Goal: Check status: Check status

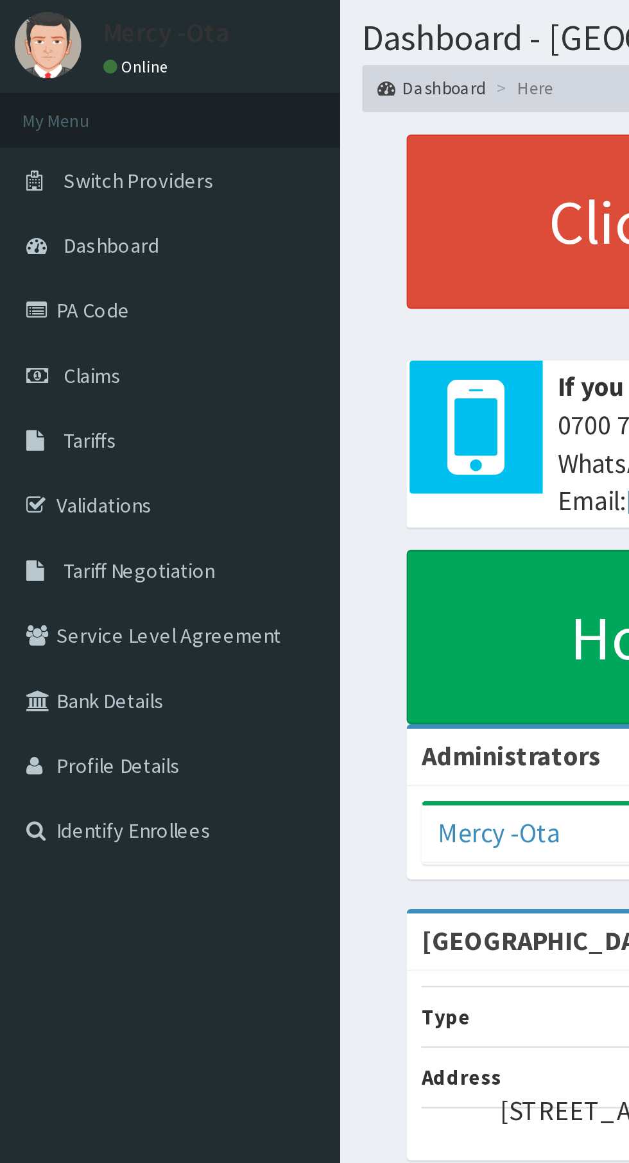
click at [55, 257] on link "Validations" at bounding box center [74, 253] width 148 height 28
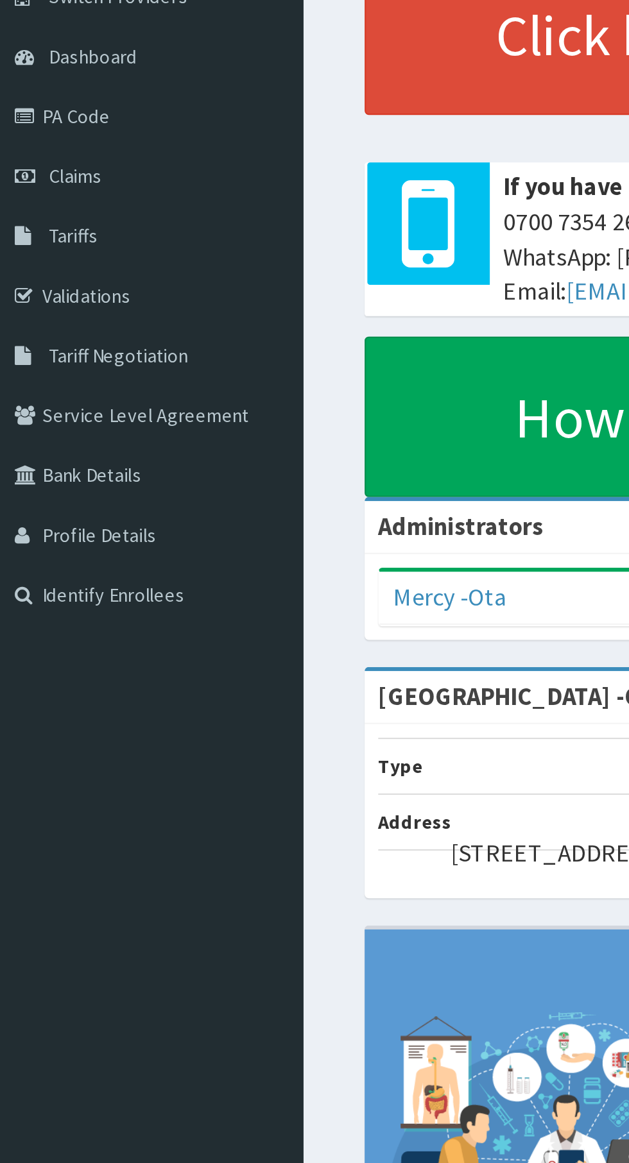
click at [54, 202] on link "Claims" at bounding box center [74, 196] width 148 height 28
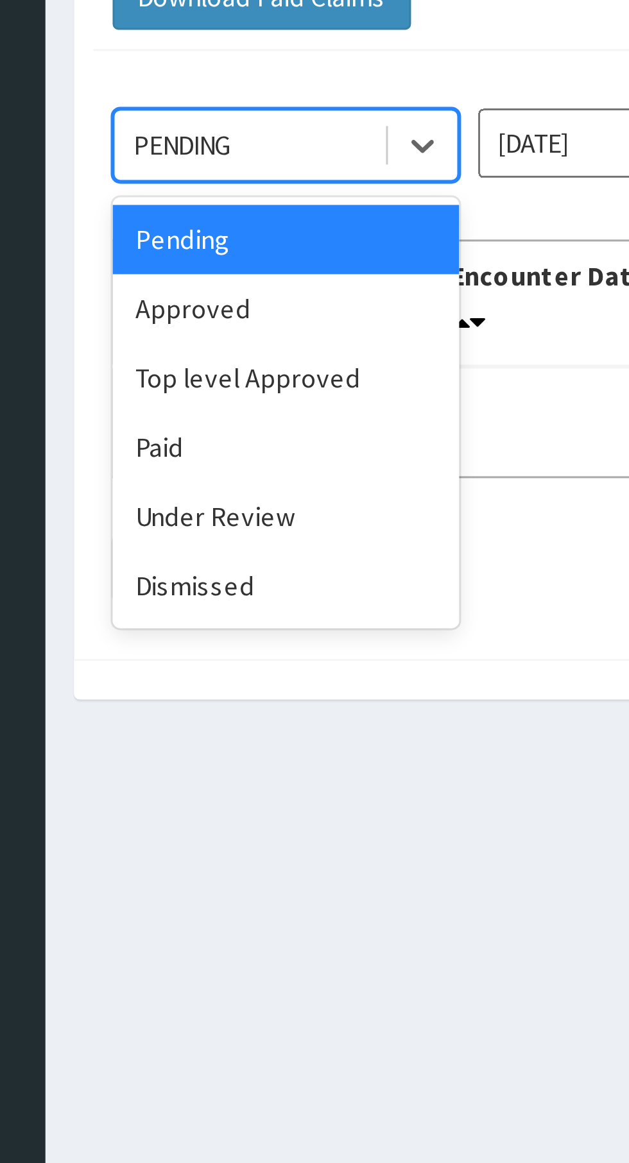
click at [254, 286] on div "Under Review" at bounding box center [227, 290] width 115 height 23
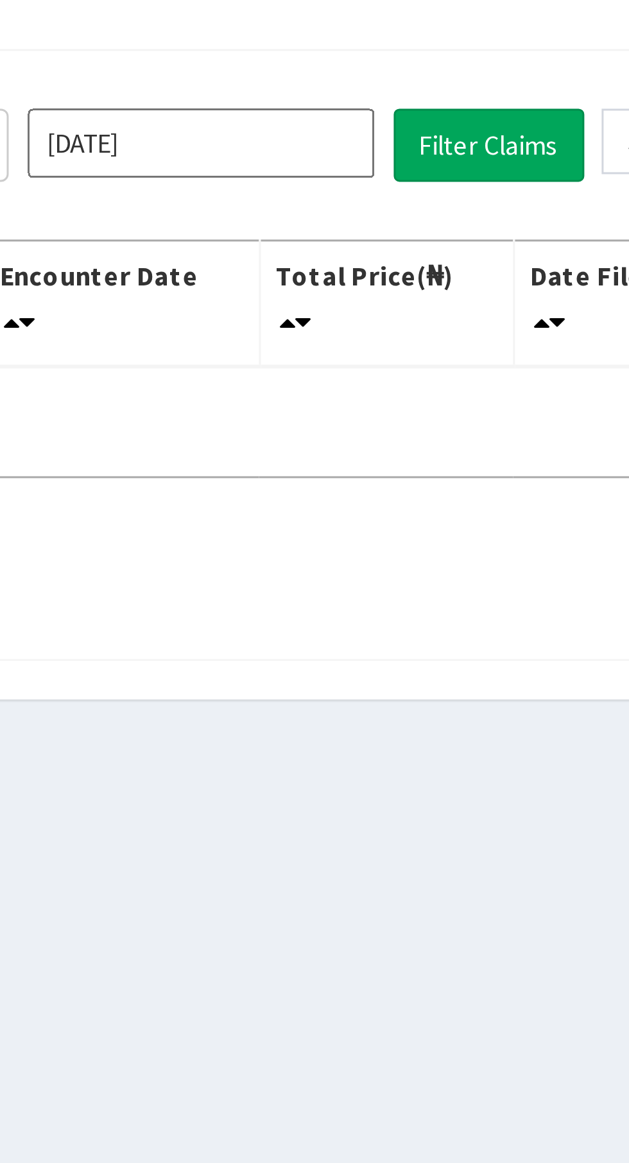
click at [375, 164] on input "[DATE]" at bounding box center [349, 166] width 115 height 23
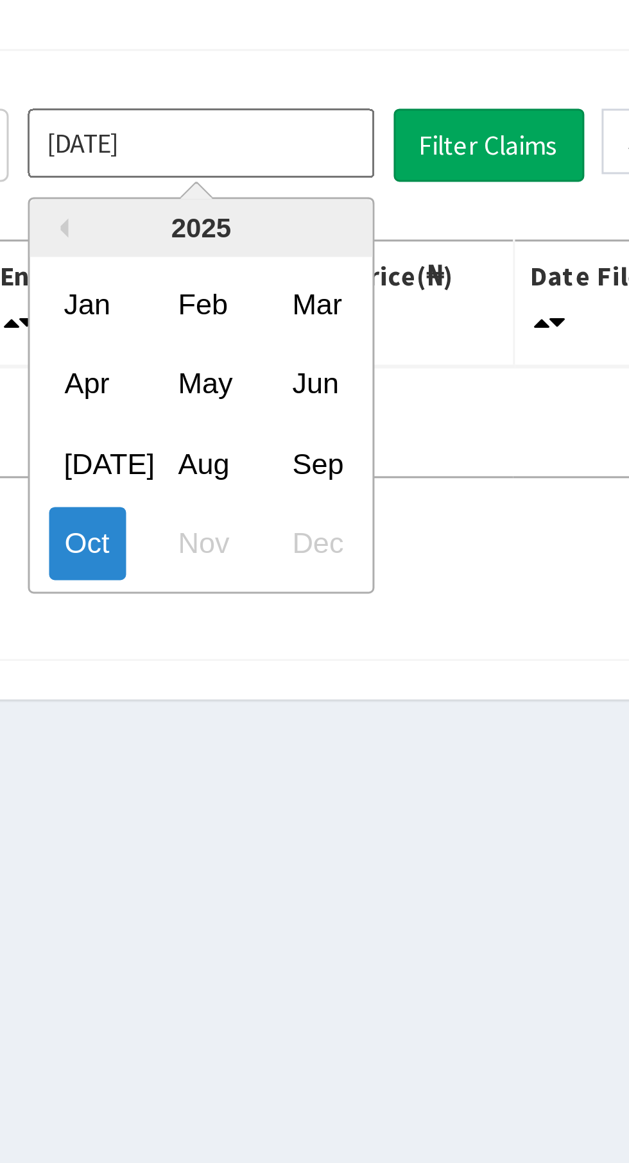
click at [398, 269] on div "Sep" at bounding box center [388, 272] width 26 height 24
type input "[DATE]"
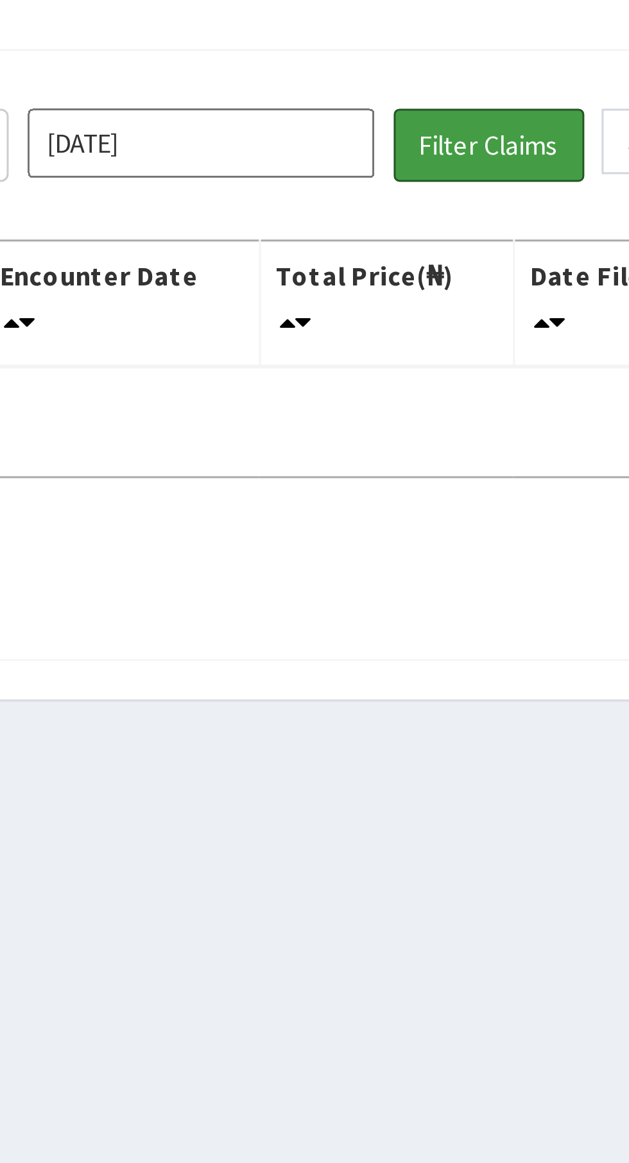
click at [454, 166] on button "Filter Claims" at bounding box center [446, 167] width 64 height 24
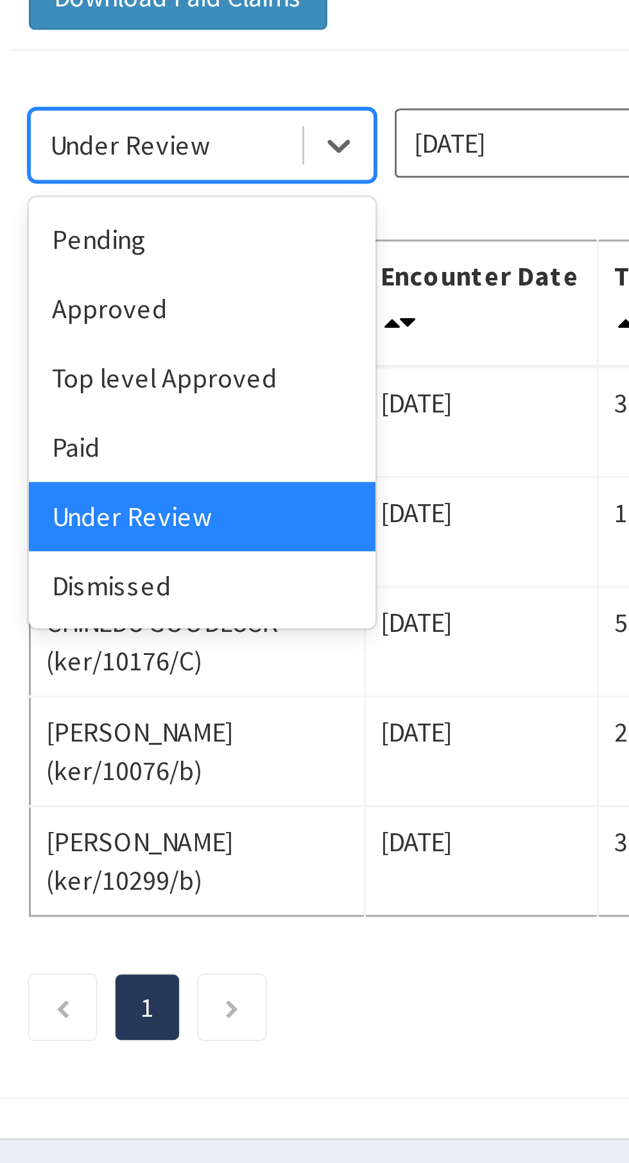
click at [244, 244] on div "Top level Approved" at bounding box center [227, 244] width 115 height 23
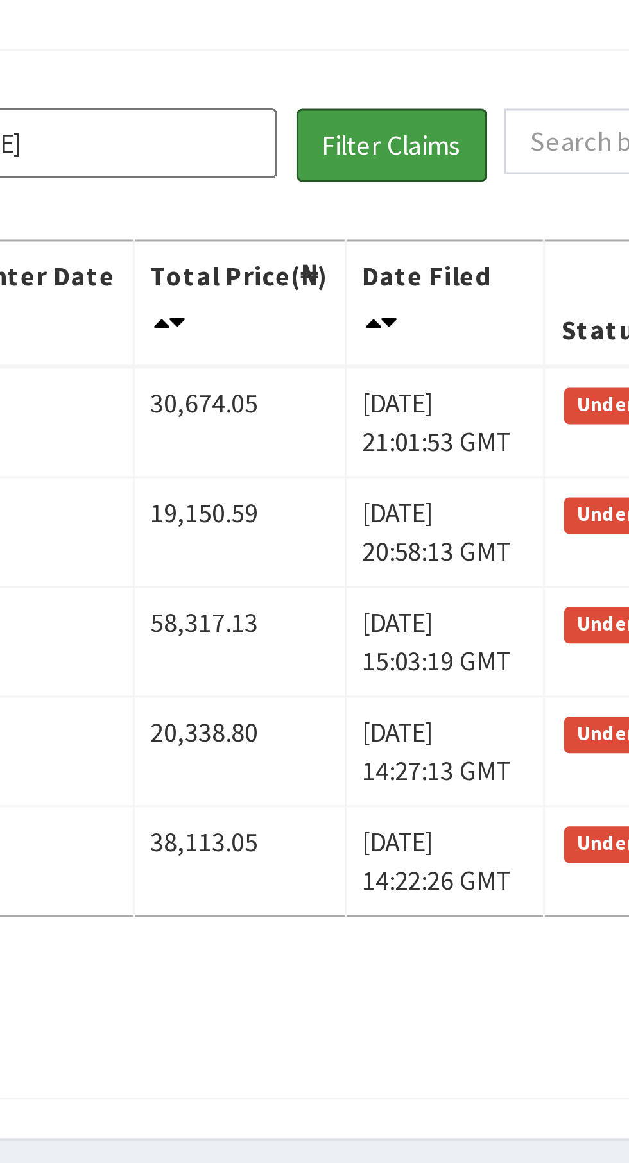
click at [452, 167] on button "Filter Claims" at bounding box center [446, 167] width 64 height 24
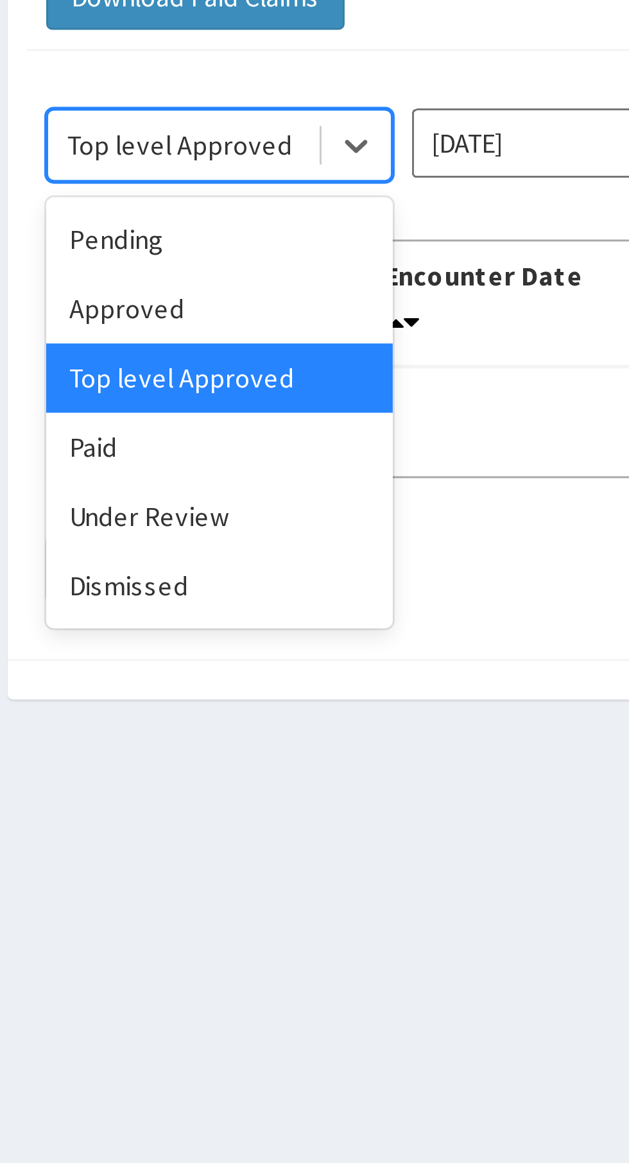
click at [220, 223] on div "Approved" at bounding box center [227, 221] width 115 height 23
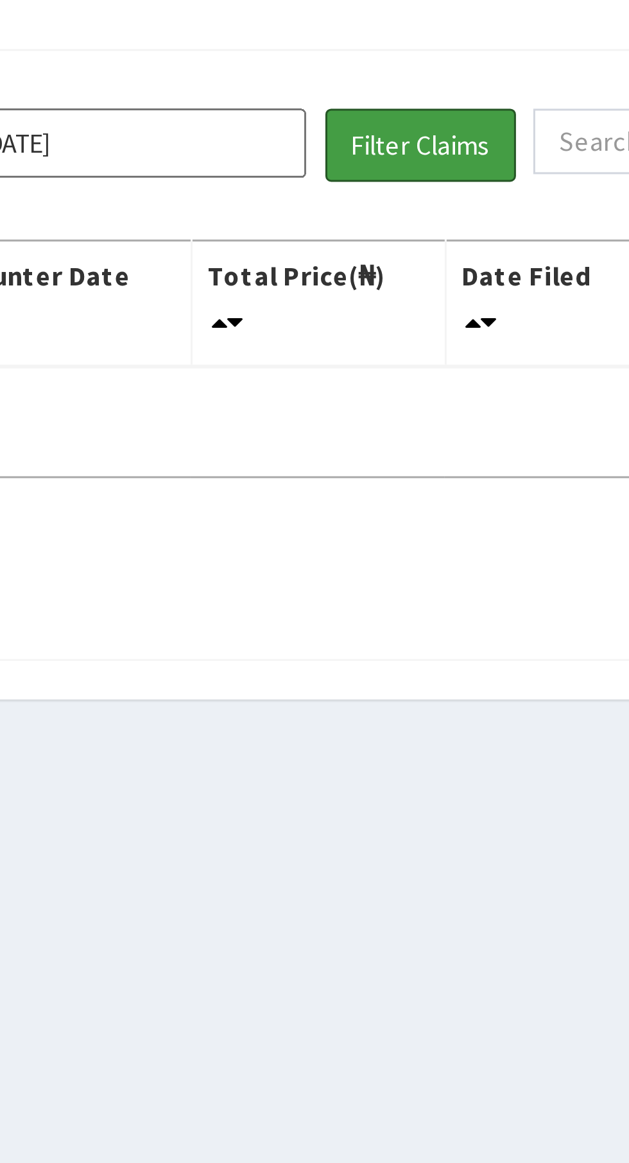
click at [458, 161] on button "Filter Claims" at bounding box center [446, 167] width 64 height 24
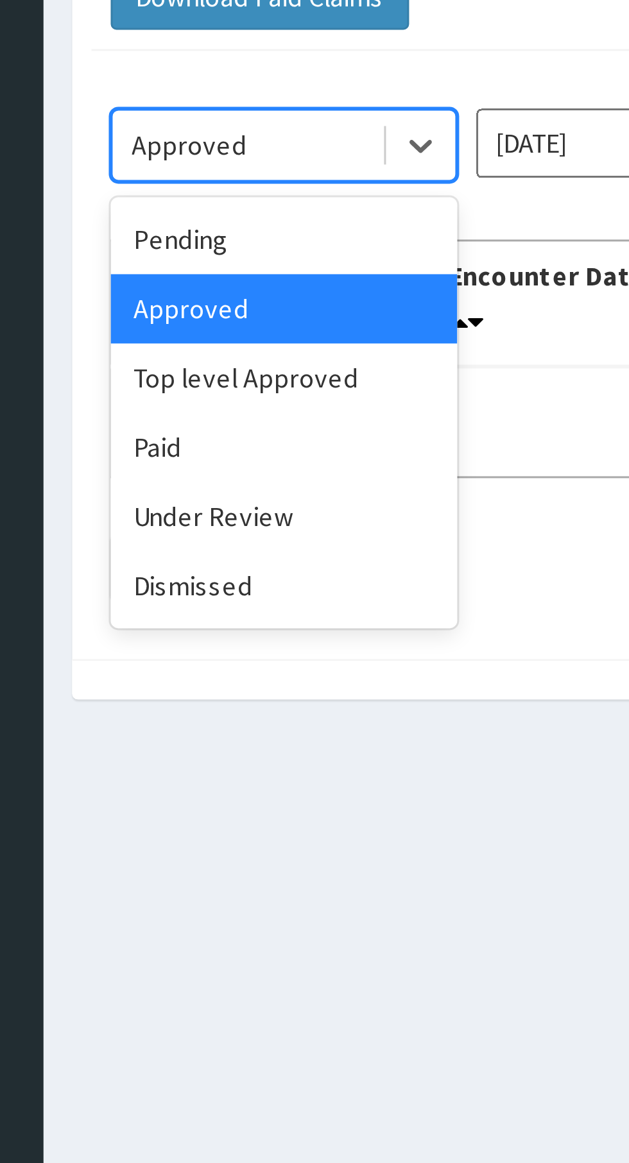
click at [245, 270] on div "Paid" at bounding box center [227, 267] width 115 height 23
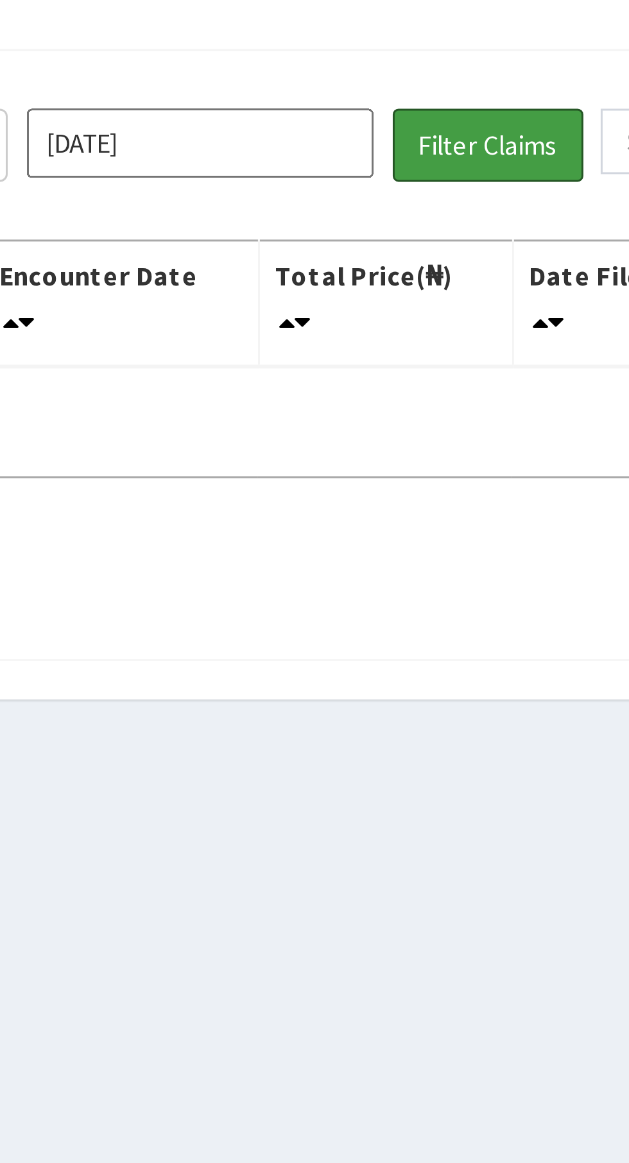
click at [453, 166] on button "Filter Claims" at bounding box center [446, 167] width 64 height 24
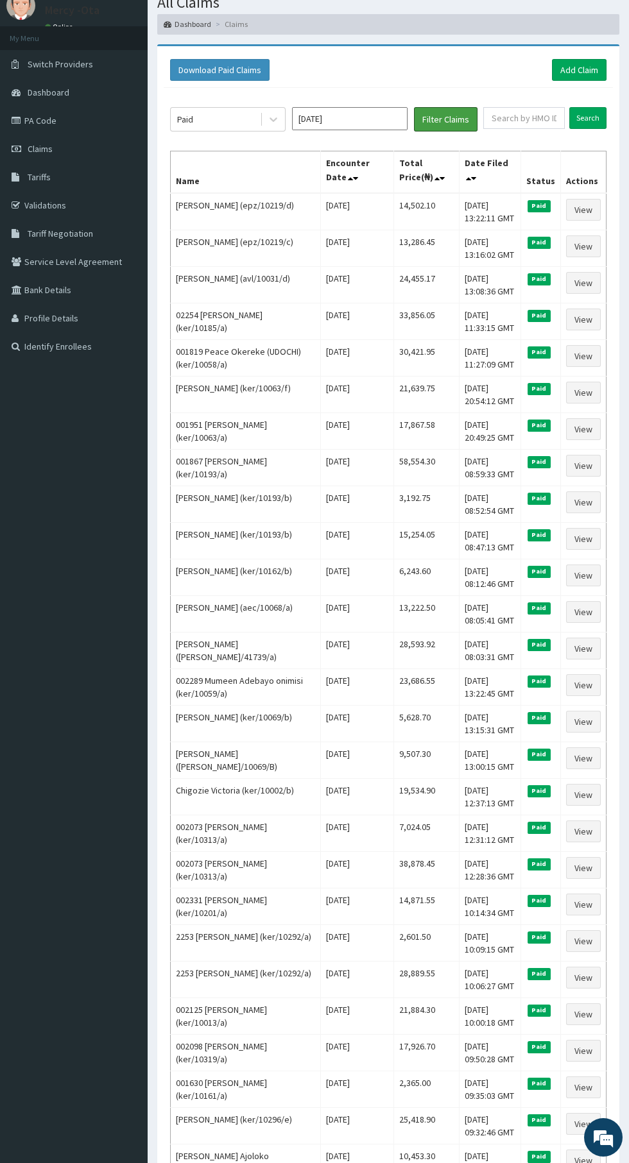
scroll to position [48, 0]
